Goal: Information Seeking & Learning: Learn about a topic

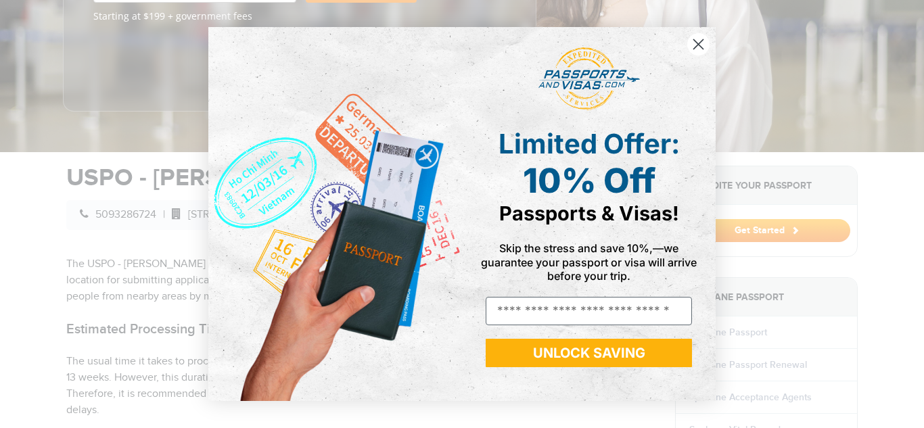
scroll to position [452, 0]
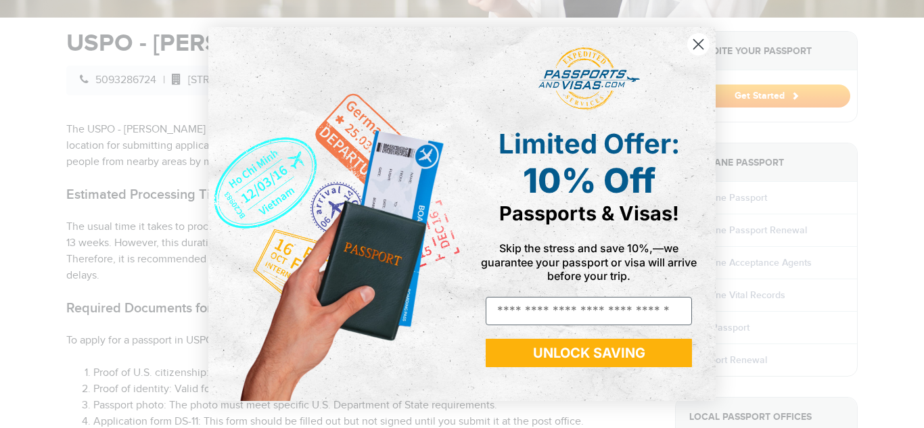
click at [485, 235] on div "Limited Offer: 10% Off Passports & Visas!" at bounding box center [588, 176] width 233 height 118
click at [698, 41] on circle "Close dialog" at bounding box center [698, 44] width 22 height 22
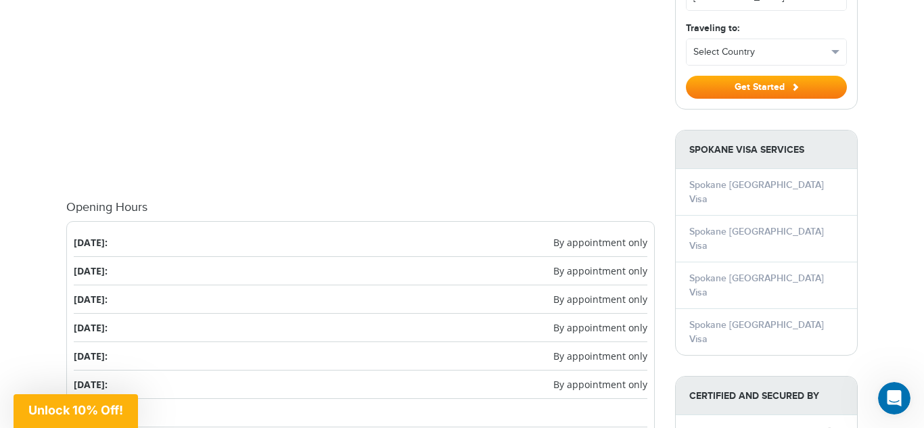
scroll to position [1346, 0]
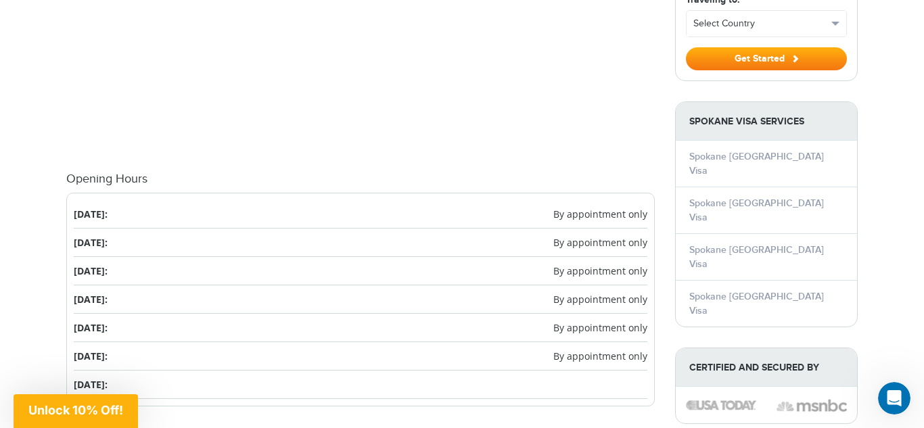
click at [149, 371] on li "[DATE]:" at bounding box center [360, 385] width 573 height 28
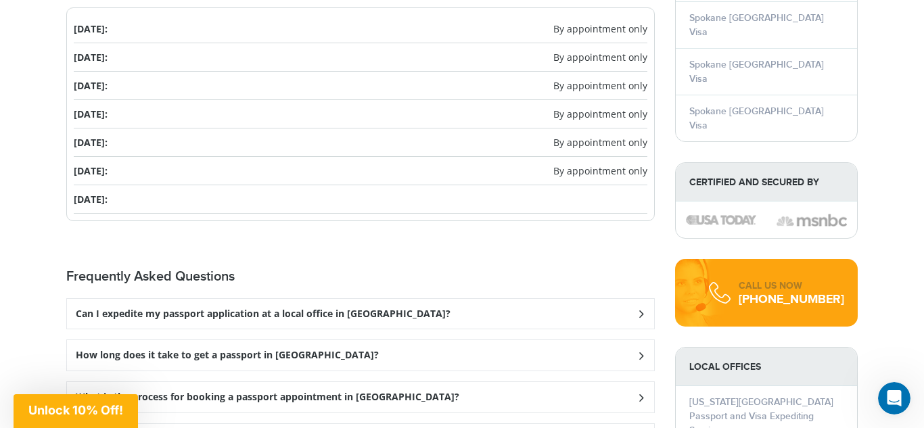
scroll to position [1536, 0]
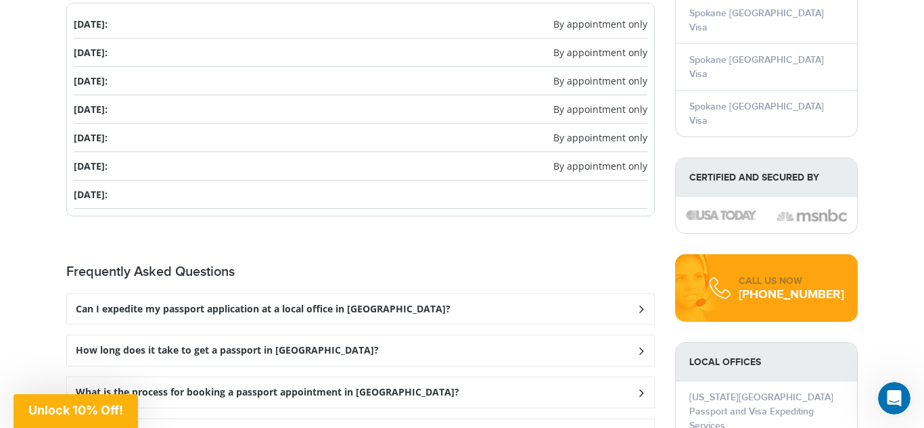
click at [384, 304] on h3 "Can I expedite my passport application at a local office in [GEOGRAPHIC_DATA]?" at bounding box center [263, 309] width 375 height 11
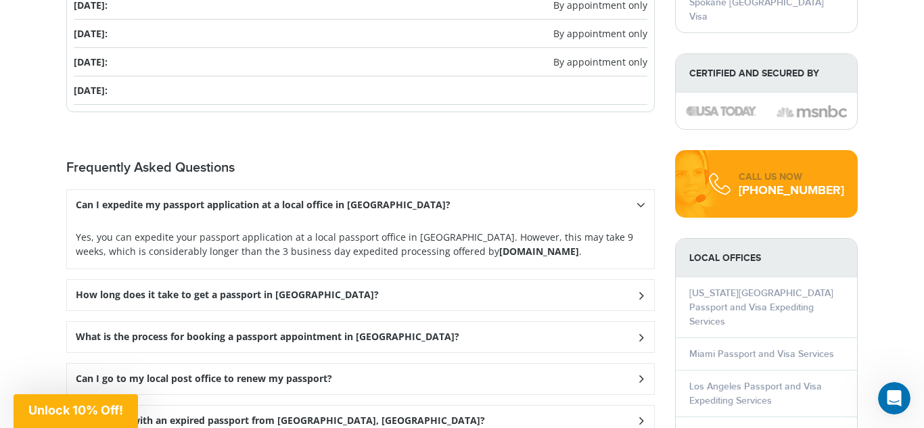
scroll to position [1642, 0]
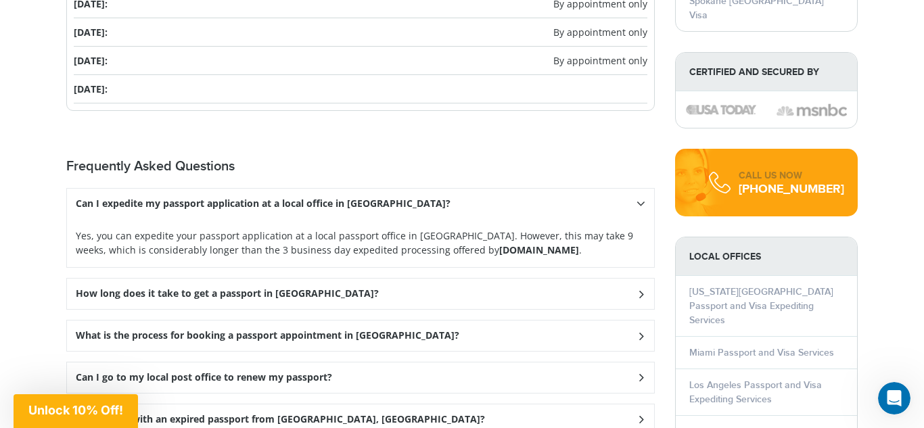
click at [568, 279] on div "How long does it take to get a passport in [GEOGRAPHIC_DATA]?" at bounding box center [360, 294] width 587 height 30
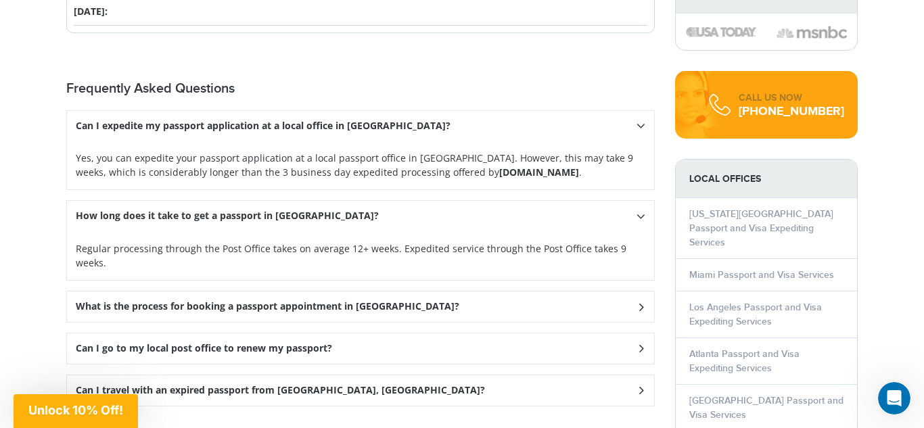
scroll to position [1726, 0]
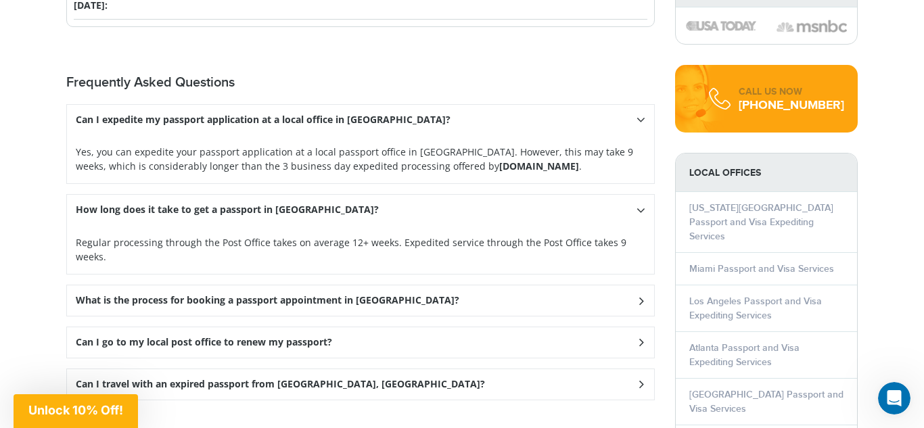
click at [544, 265] on div "Frequently Asked Questions Can I expedite my passport application at a local of…" at bounding box center [360, 237] width 588 height 326
click at [433, 285] on div "What is the process for booking a passport appointment in [GEOGRAPHIC_DATA]?" at bounding box center [360, 300] width 587 height 30
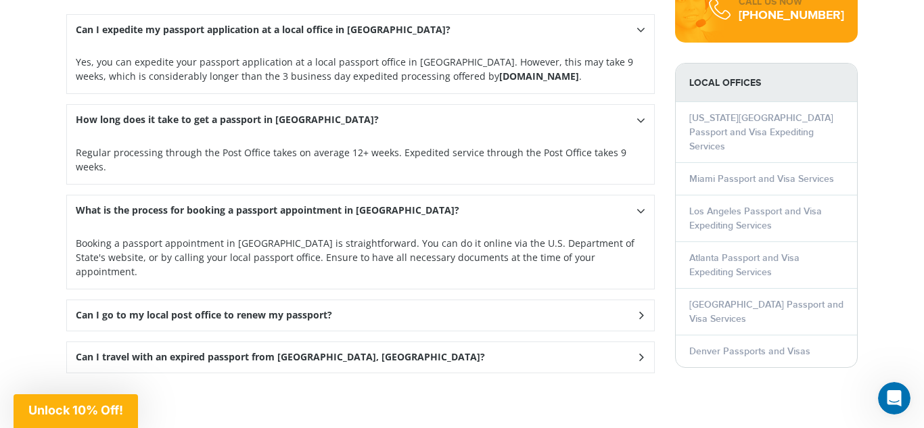
scroll to position [1819, 0]
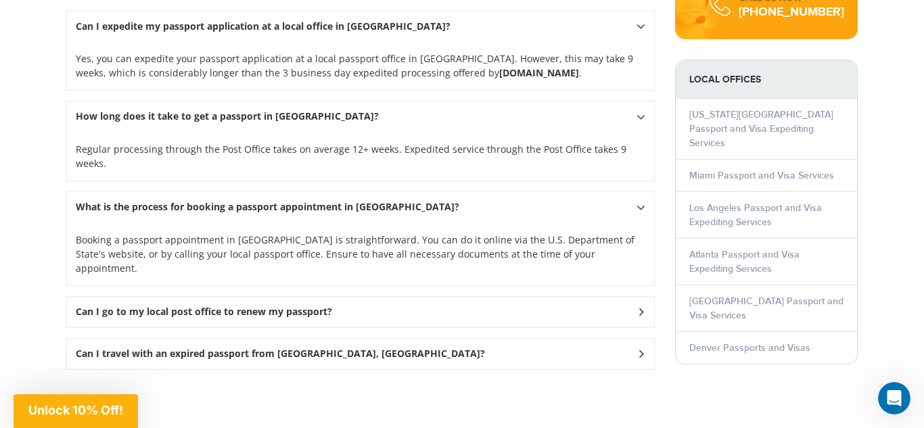
click at [376, 297] on div "Can I go to my local post office to renew my passport?" at bounding box center [360, 312] width 587 height 30
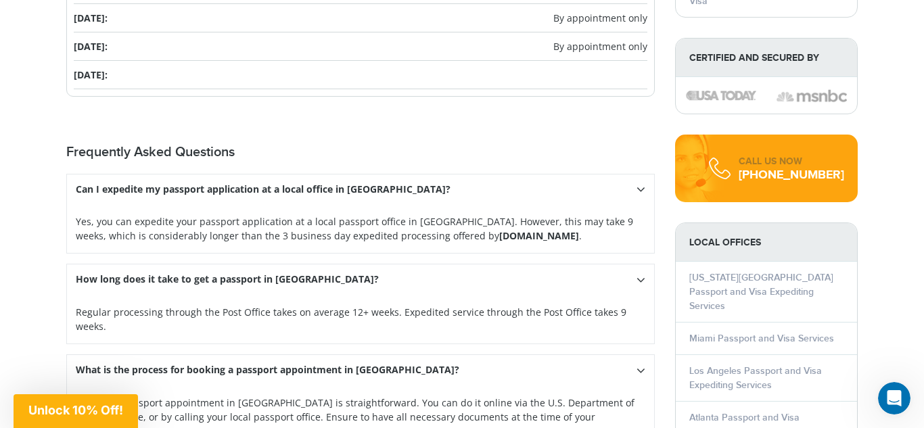
scroll to position [1655, 0]
